Goal: Check status: Check status

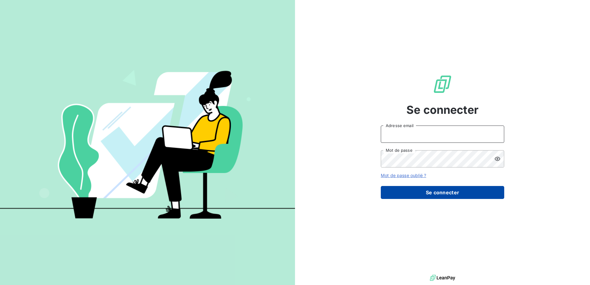
type input "l.beguin@aximea.fr"
click at [408, 198] on button "Se connecter" at bounding box center [442, 192] width 123 height 13
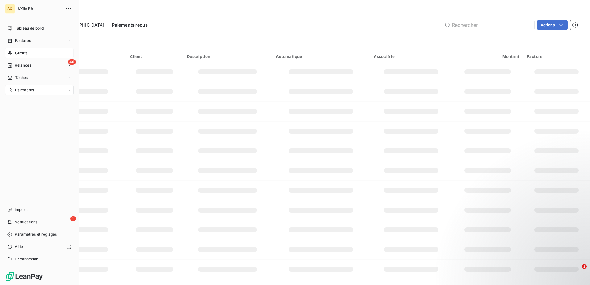
click at [16, 49] on div "Clients" at bounding box center [39, 53] width 69 height 10
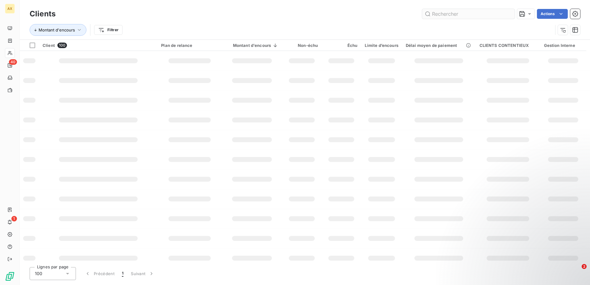
click at [473, 17] on input "text" at bounding box center [468, 14] width 93 height 10
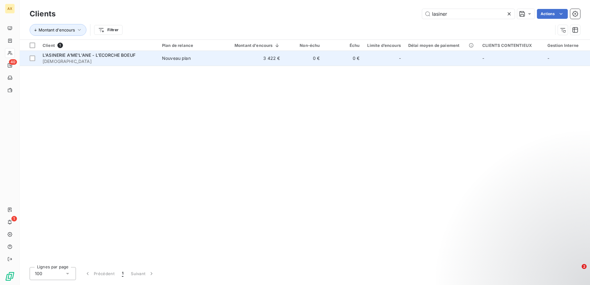
type input "lasiner"
click at [246, 59] on td "3 422 €" at bounding box center [253, 58] width 61 height 15
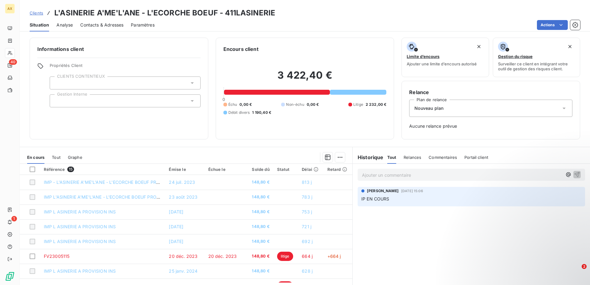
click at [433, 177] on p "Ajouter un commentaire ﻿" at bounding box center [462, 175] width 200 height 8
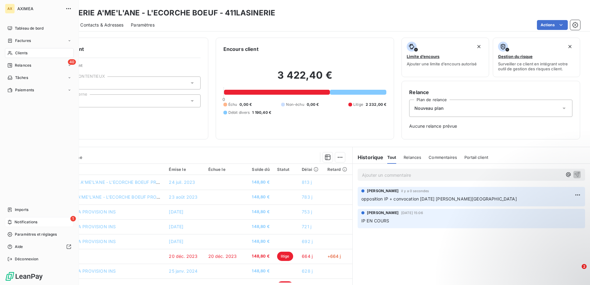
click at [19, 219] on div "1 Notifications" at bounding box center [39, 222] width 69 height 10
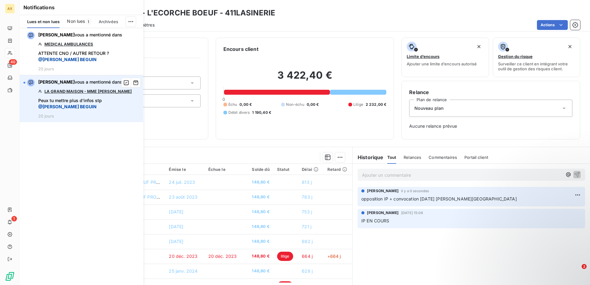
click at [90, 92] on link "LA GRAND MAISON - [PERSON_NAME]" at bounding box center [87, 91] width 87 height 5
